Goal: Task Accomplishment & Management: Manage account settings

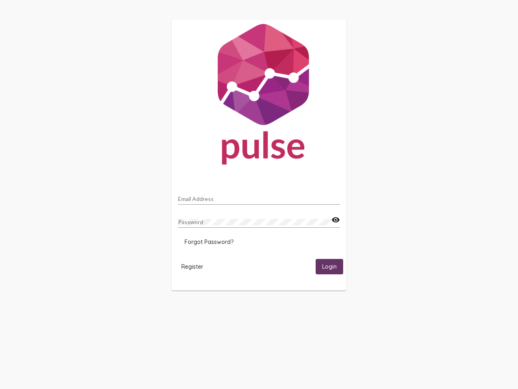
click at [259, 196] on input "Email Address" at bounding box center [259, 199] width 162 height 6
click at [336, 220] on mat-icon "visibility" at bounding box center [336, 220] width 9 height 10
click at [209, 242] on span "Forgot Password?" at bounding box center [209, 241] width 49 height 7
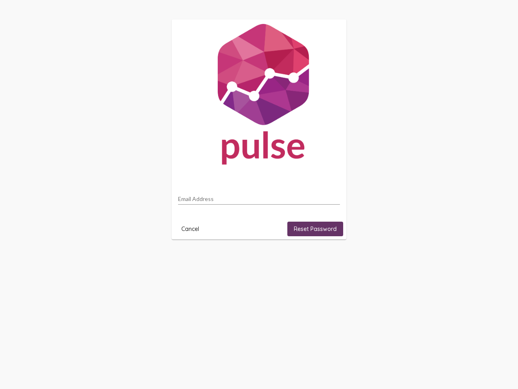
click at [192, 259] on html "Email Address Cancel Reset Password" at bounding box center [259, 129] width 518 height 259
click at [330, 259] on html "Email Address Cancel Reset Password" at bounding box center [259, 129] width 518 height 259
